Goal: Information Seeking & Learning: Learn about a topic

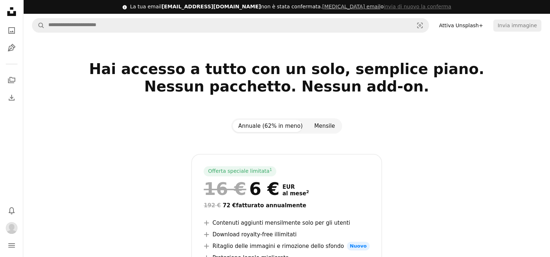
click at [325, 122] on button "Mensile" at bounding box center [324, 126] width 32 height 12
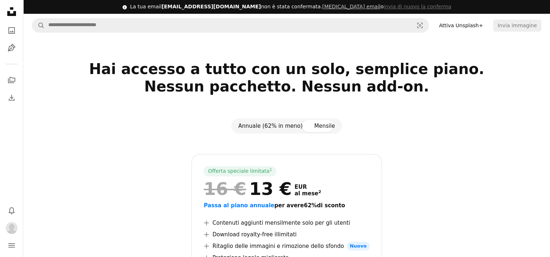
click at [273, 126] on button "Annuale (62% in meno)" at bounding box center [270, 126] width 76 height 12
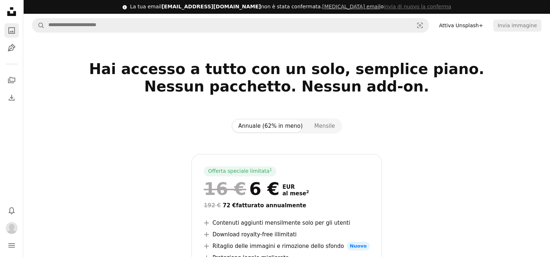
click at [15, 31] on icon "Foto" at bounding box center [11, 30] width 7 height 7
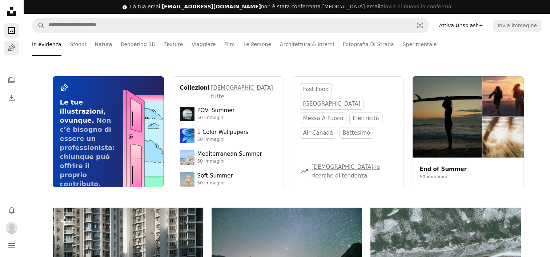
click at [12, 49] on icon "Pen Tool" at bounding box center [11, 48] width 9 height 9
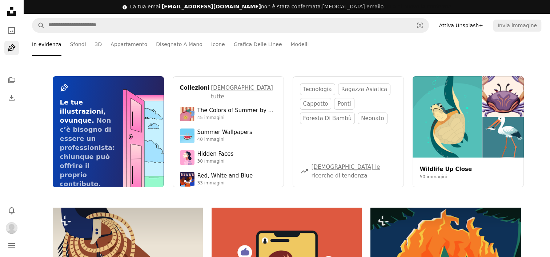
click at [392, 7] on button "invia di nuovo la conferma" at bounding box center [417, 6] width 68 height 7
